Goal: Task Accomplishment & Management: Use online tool/utility

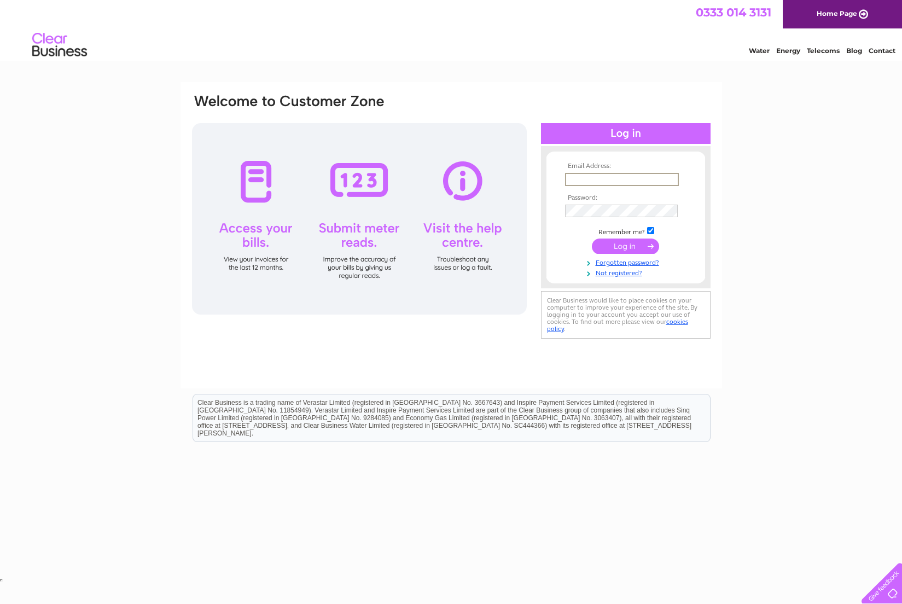
type input "elwyndawn1@me.com"
click at [615, 244] on input "submit" at bounding box center [625, 244] width 67 height 15
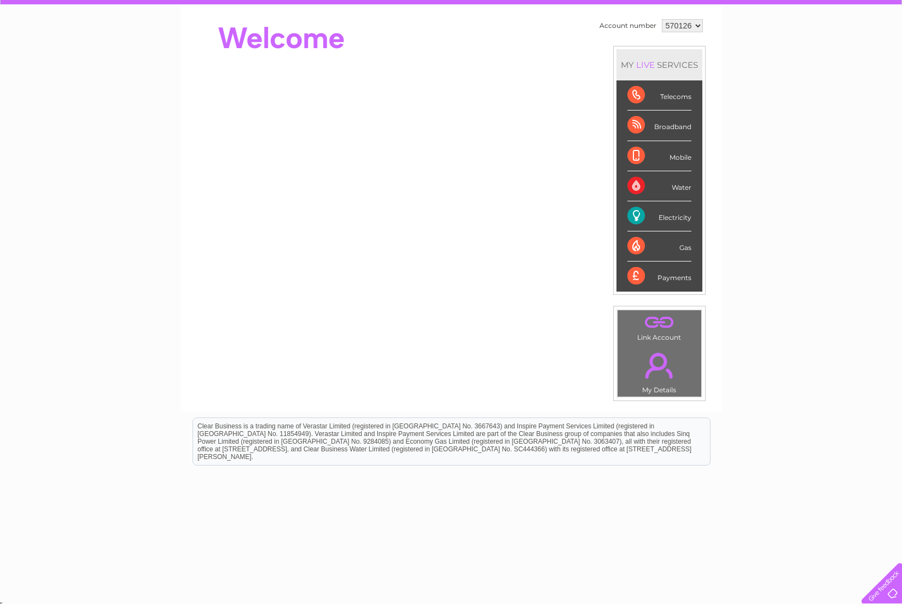
scroll to position [98, 1]
click at [671, 220] on div "Electricity" at bounding box center [660, 216] width 64 height 30
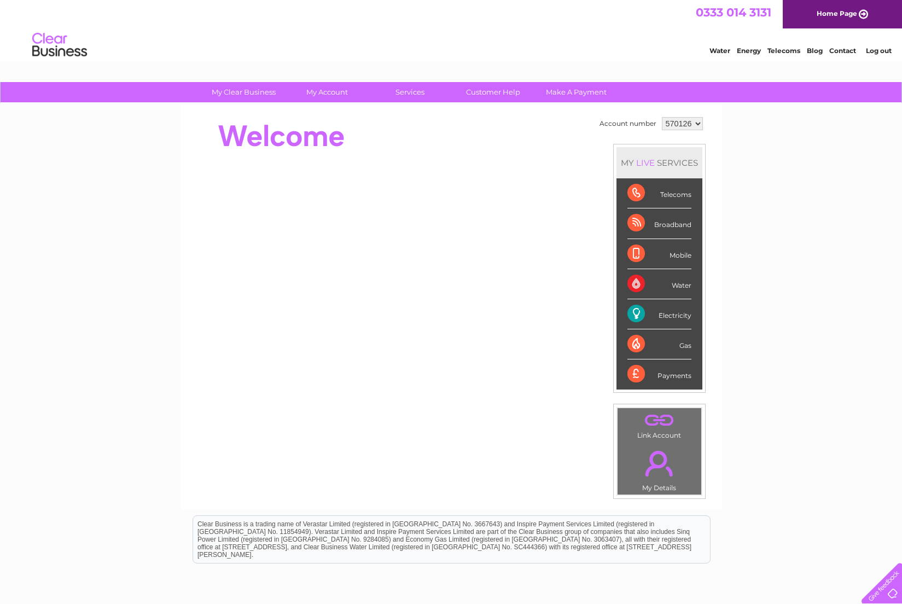
scroll to position [1, 0]
click at [660, 444] on link "." at bounding box center [660, 463] width 78 height 38
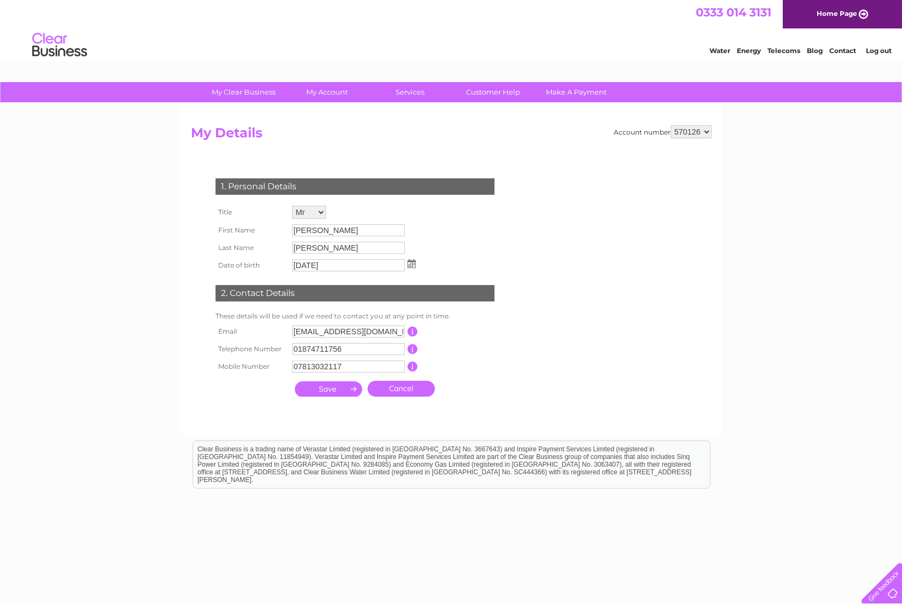
click at [407, 408] on div at bounding box center [357, 413] width 333 height 22
click at [335, 392] on input "submit" at bounding box center [328, 388] width 67 height 15
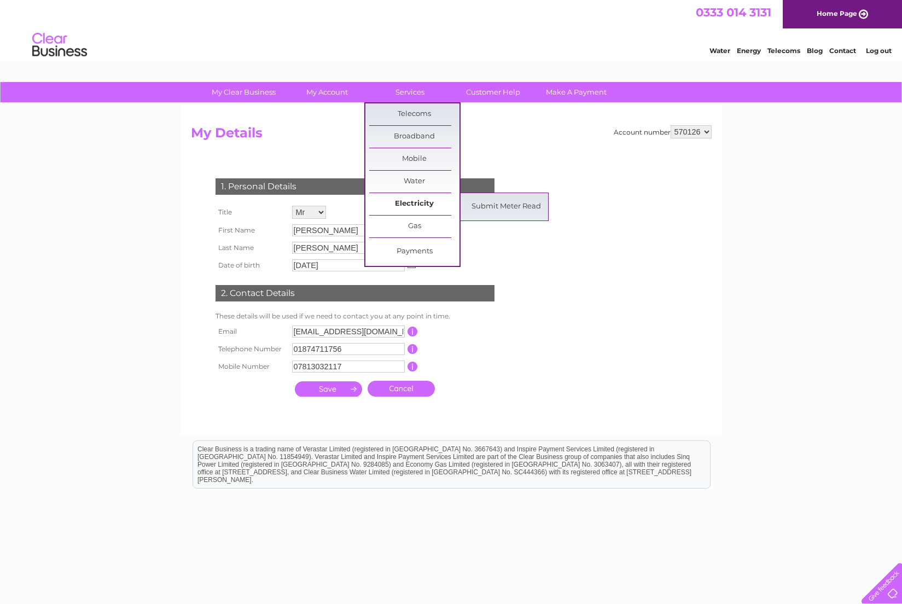
click at [404, 208] on link "Electricity" at bounding box center [414, 204] width 90 height 22
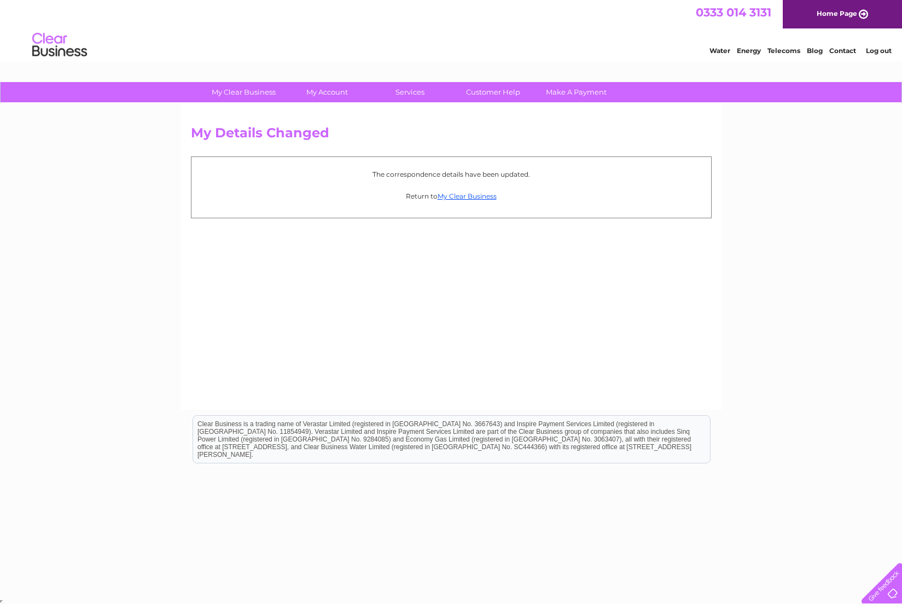
scroll to position [1, 0]
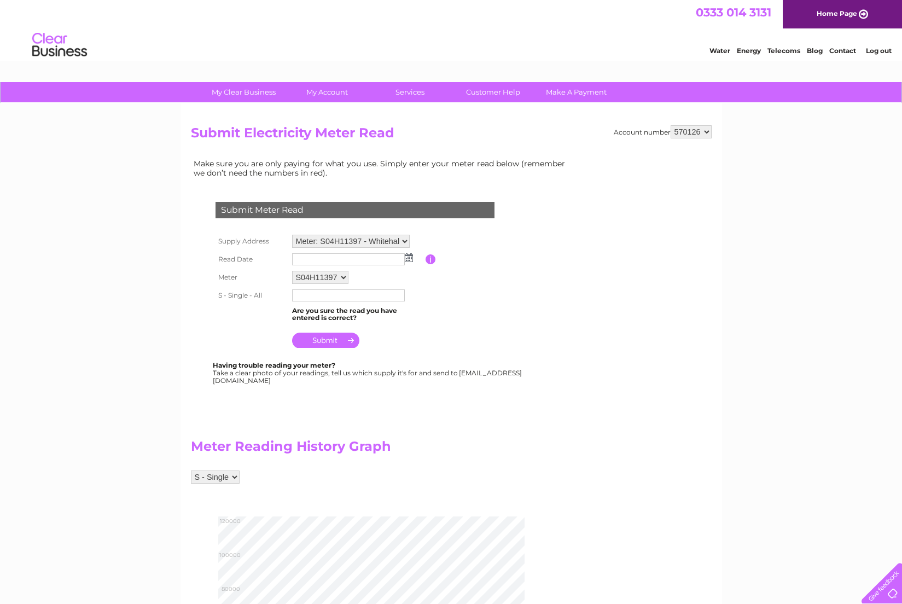
scroll to position [1, 0]
click at [308, 253] on input "text" at bounding box center [349, 259] width 114 height 13
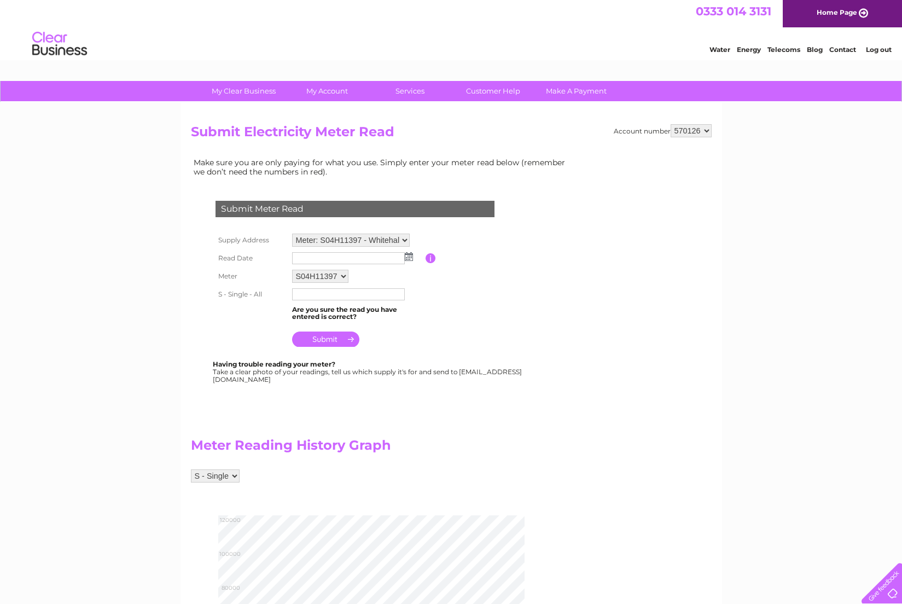
scroll to position [0, 0]
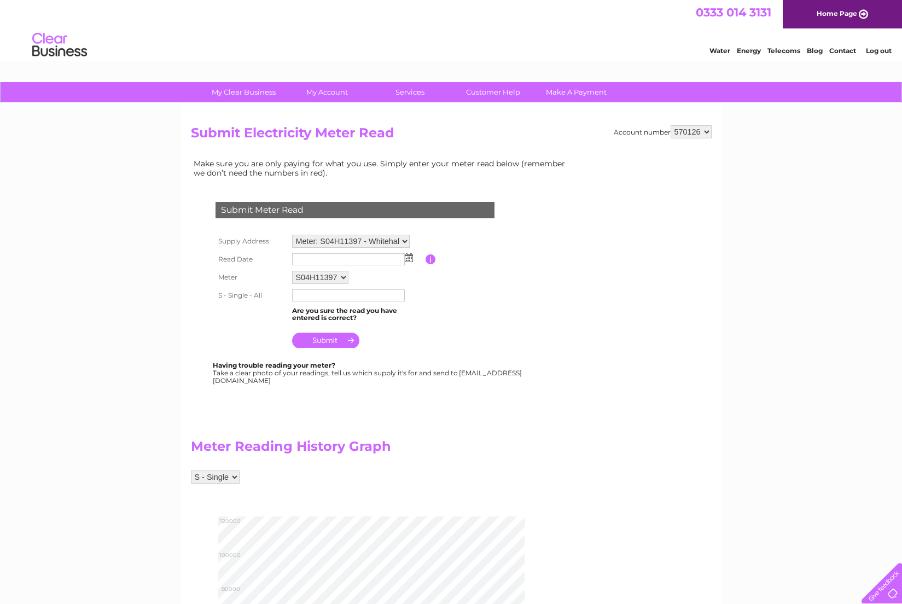
click at [410, 256] on img at bounding box center [409, 257] width 8 height 9
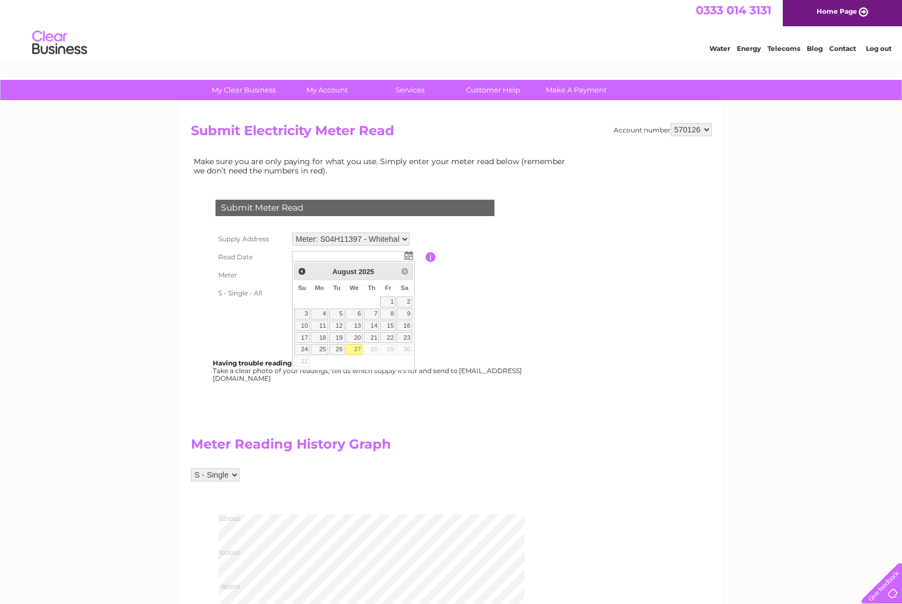
click at [356, 352] on link "27" at bounding box center [355, 349] width 18 height 11
type input "2025/08/27"
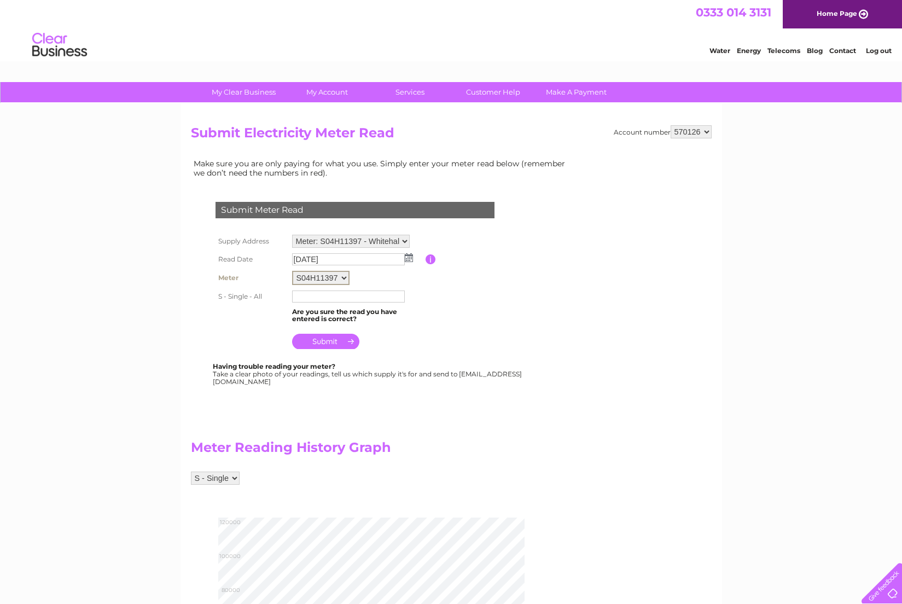
scroll to position [1, 0]
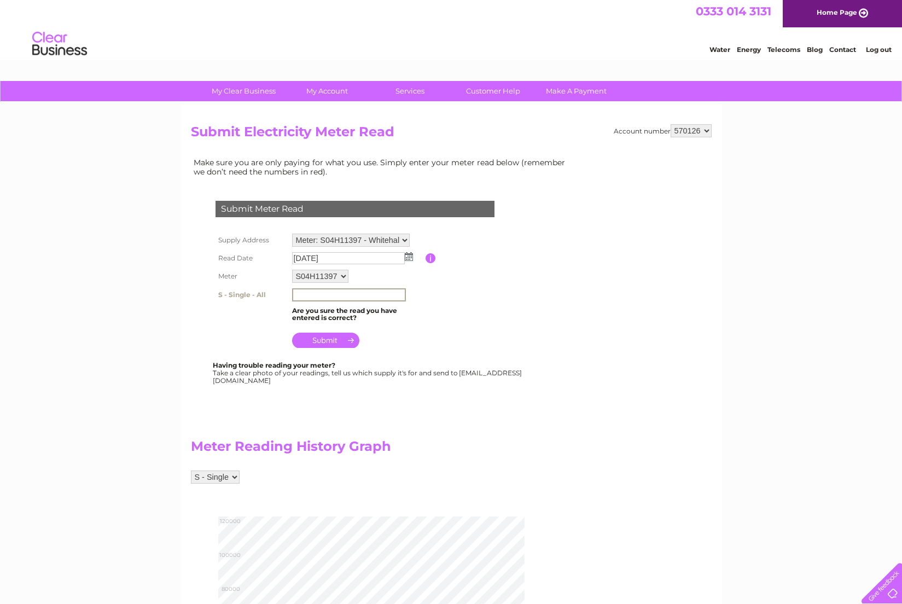
click at [305, 298] on input "text" at bounding box center [349, 294] width 114 height 13
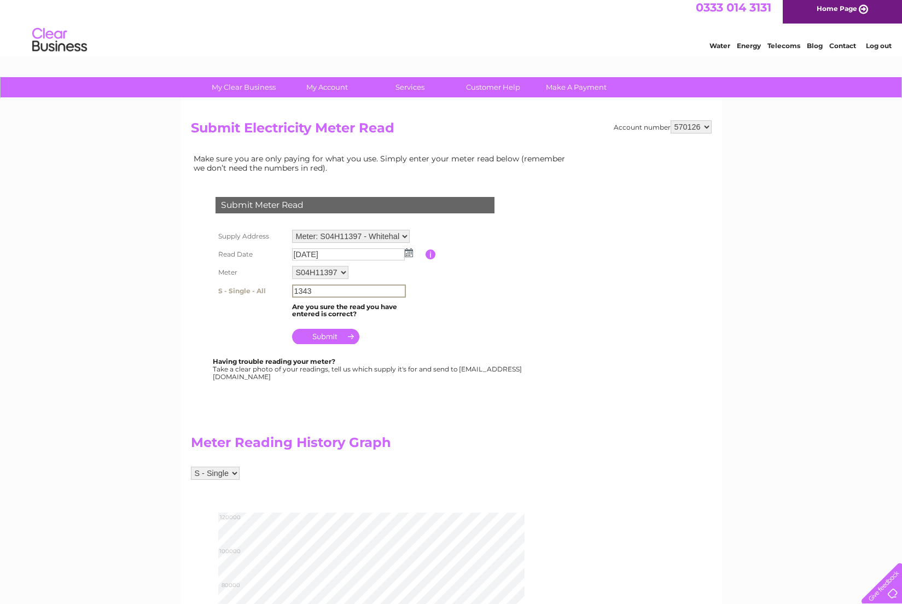
scroll to position [5, 0]
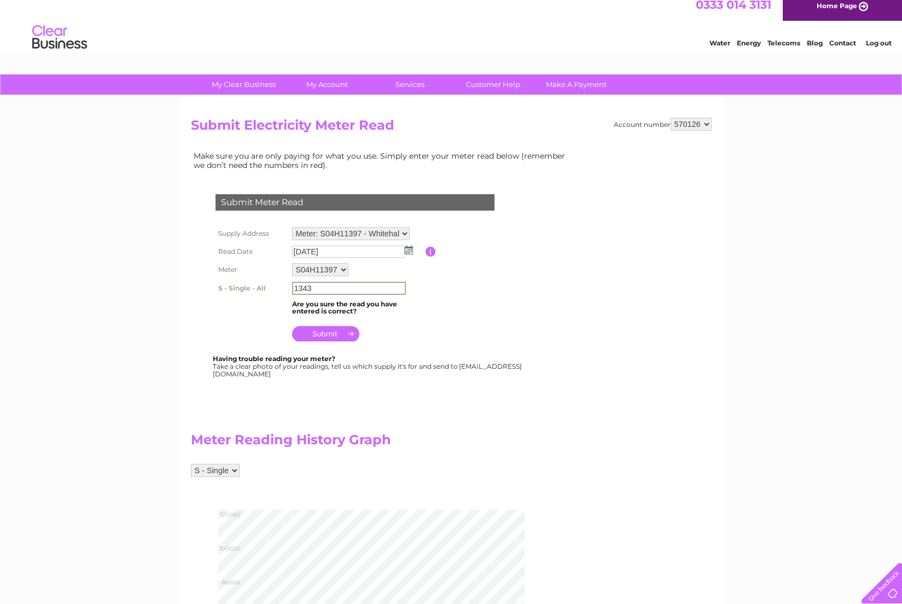
click at [293, 289] on input "1343" at bounding box center [349, 288] width 114 height 13
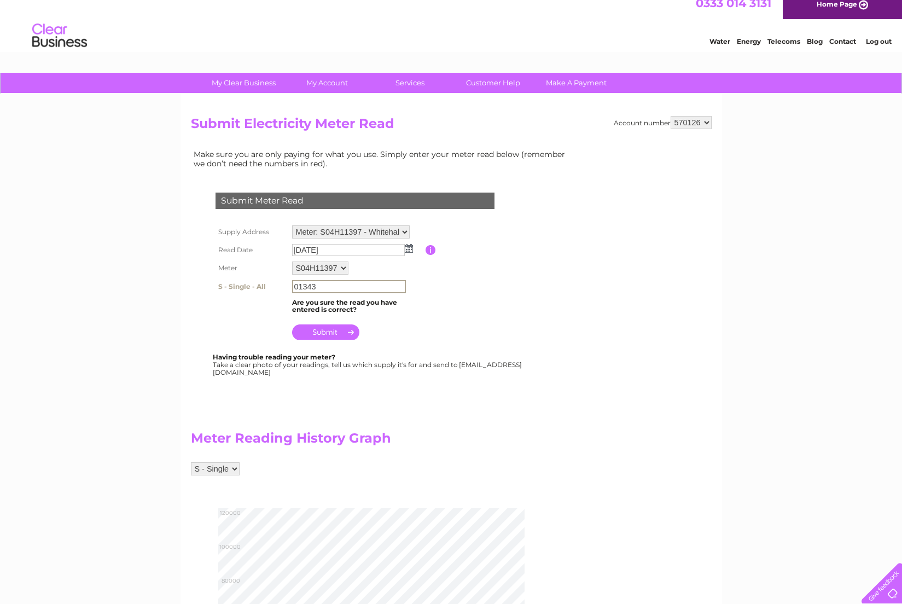
type input "01343"
click at [338, 328] on input "submit" at bounding box center [325, 332] width 67 height 15
